Goal: Information Seeking & Learning: Learn about a topic

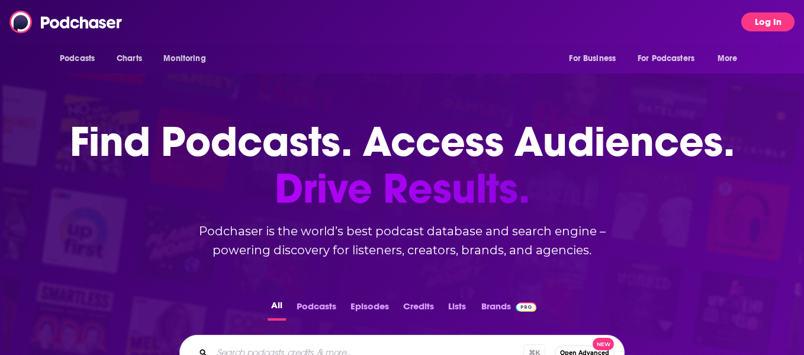
click at [780, 28] on button "Log In" at bounding box center [767, 21] width 53 height 19
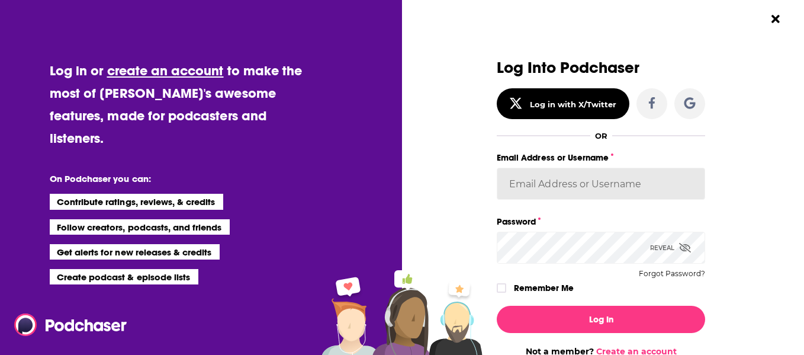
type input "WachsmanNY"
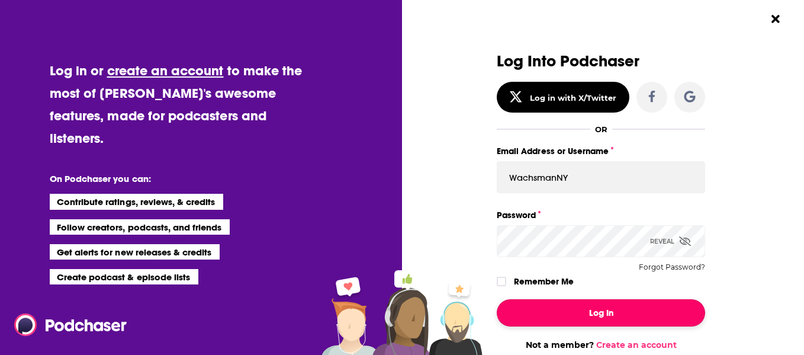
click at [599, 313] on button "Log In" at bounding box center [601, 312] width 208 height 27
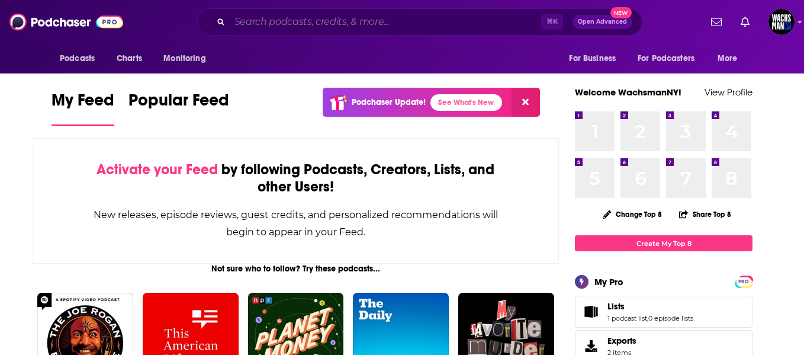
click at [382, 14] on input "Search podcasts, credits, & more..." at bounding box center [385, 21] width 311 height 19
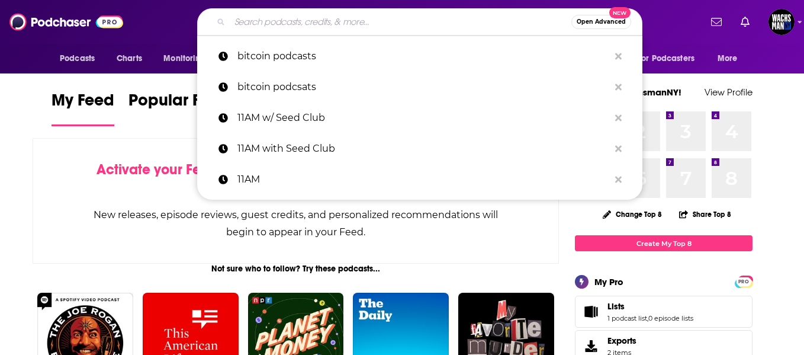
paste input ""Tech Radio Ireland ""
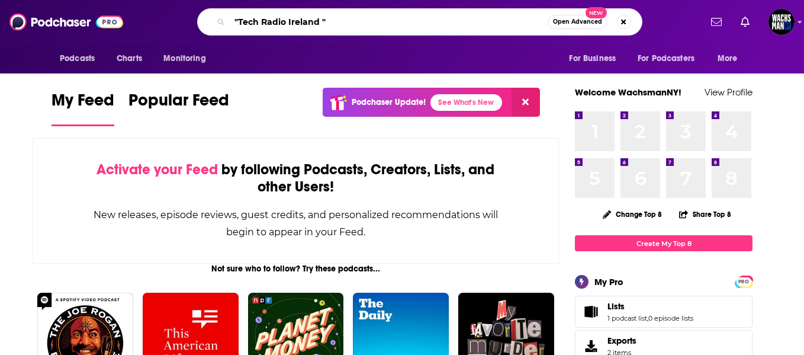
type input ""Tech Radio Ireland ""
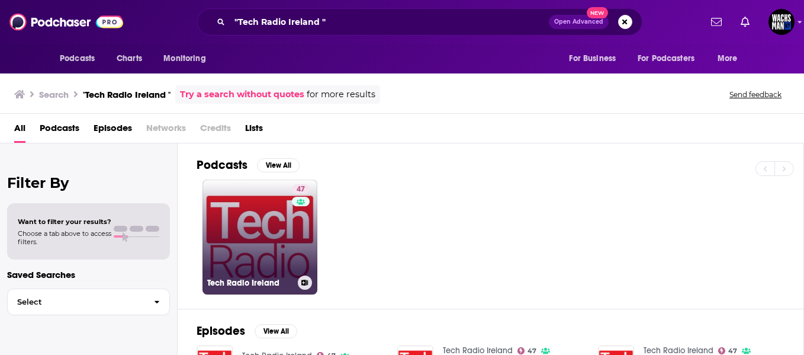
click at [221, 244] on link "47 Tech Radio Ireland" at bounding box center [260, 236] width 115 height 115
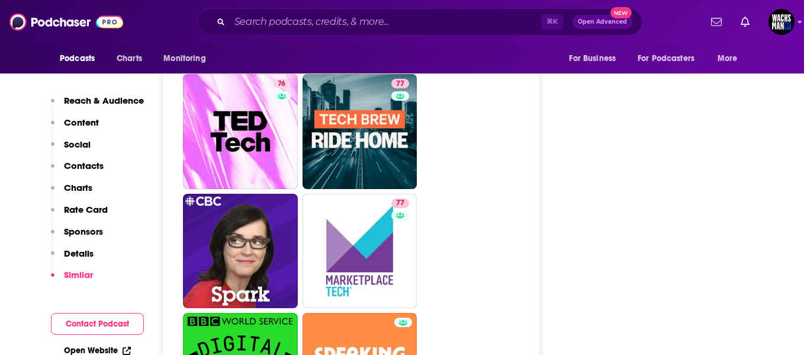
scroll to position [1997, 0]
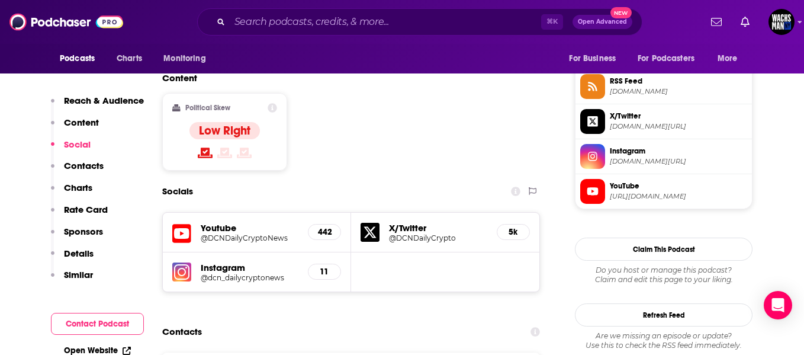
click at [292, 26] on div "⌘ K Open Advanced New" at bounding box center [419, 21] width 445 height 27
click at [292, 25] on input "Search podcasts, credits, & more..." at bounding box center [385, 21] width 311 height 19
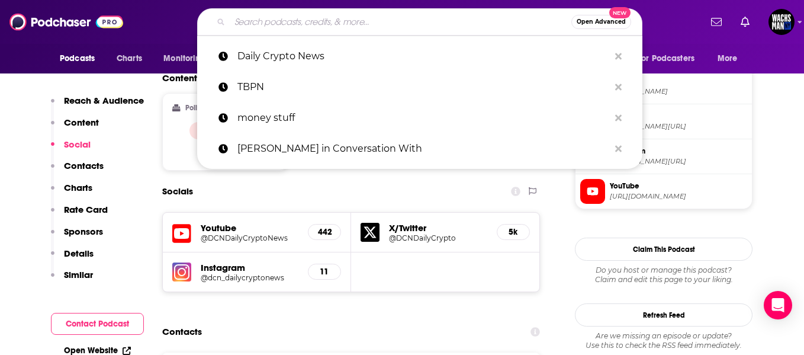
paste input "DEGENZ LIVE"
type input "DEGENZ LIVE"
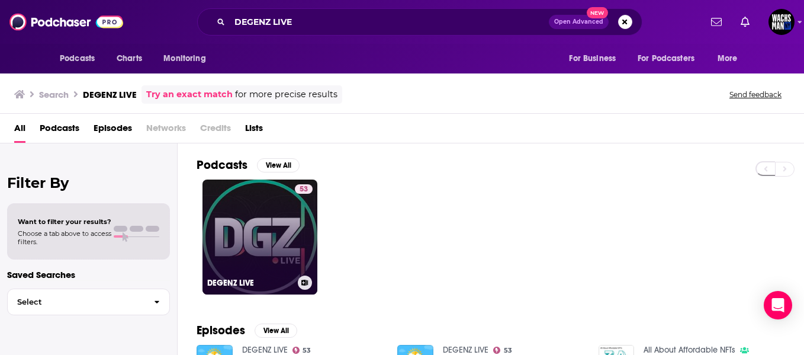
click at [289, 207] on link "53 DEGENZ LIVE" at bounding box center [260, 236] width 115 height 115
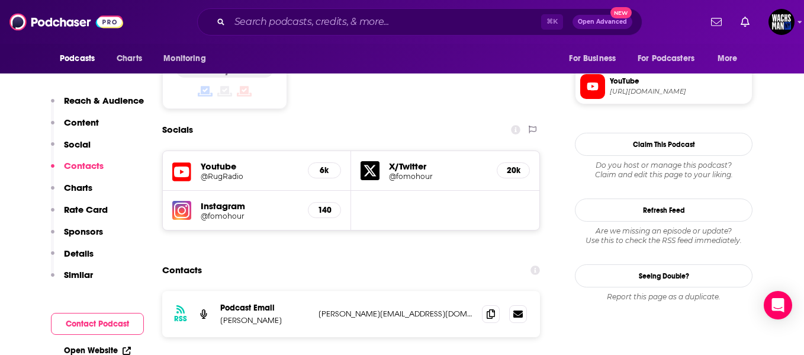
scroll to position [978, 0]
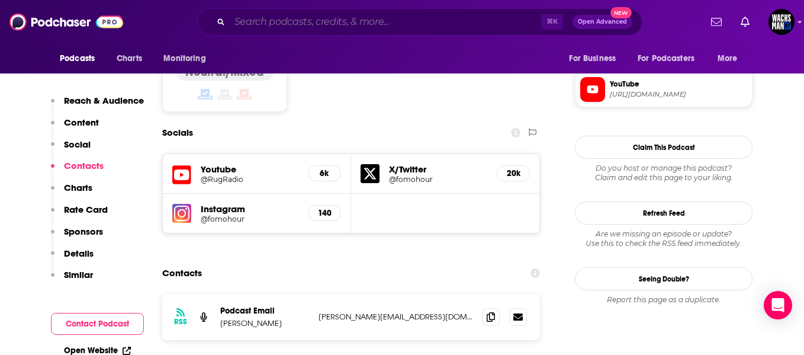
click at [266, 28] on input "Search podcasts, credits, & more..." at bounding box center [385, 21] width 311 height 19
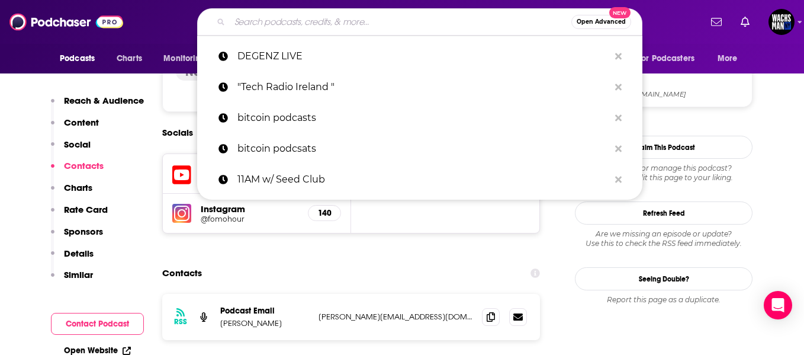
paste input "Business of Blockchain"
type input "Business of Blockchain"
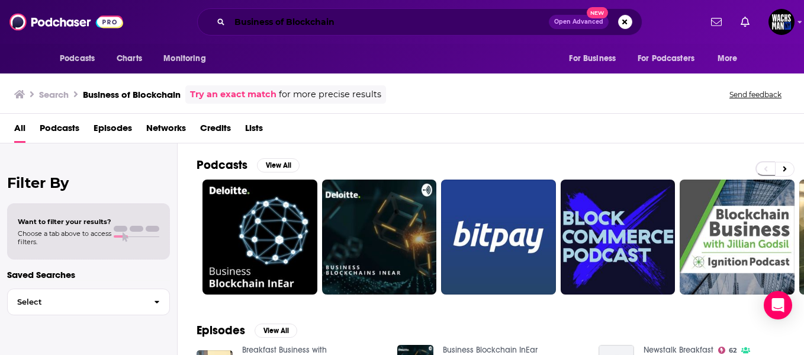
click at [371, 25] on input "Business of Blockchain" at bounding box center [389, 21] width 319 height 19
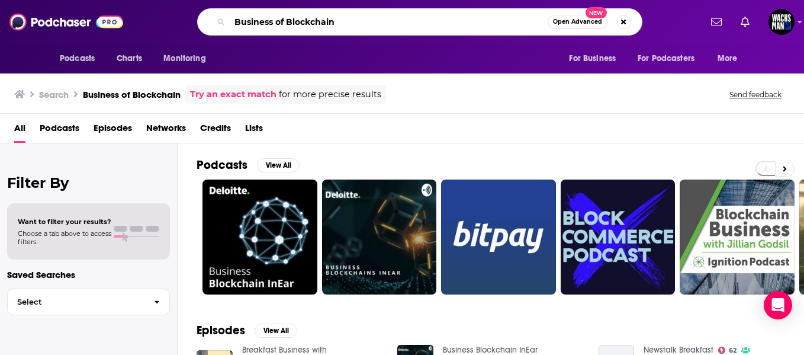
type input "Business of Blockchain"
